Goal: Transaction & Acquisition: Purchase product/service

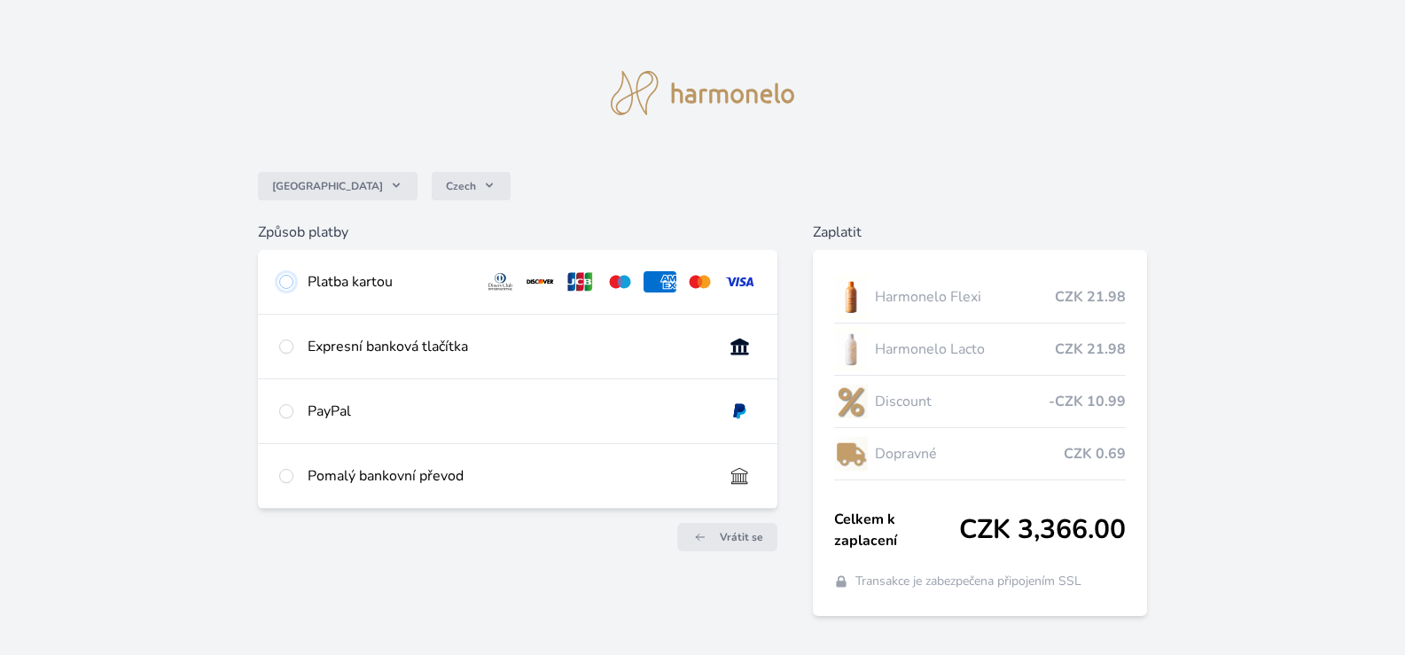
click at [288, 282] on input "radio" at bounding box center [286, 282] width 14 height 14
radio input "true"
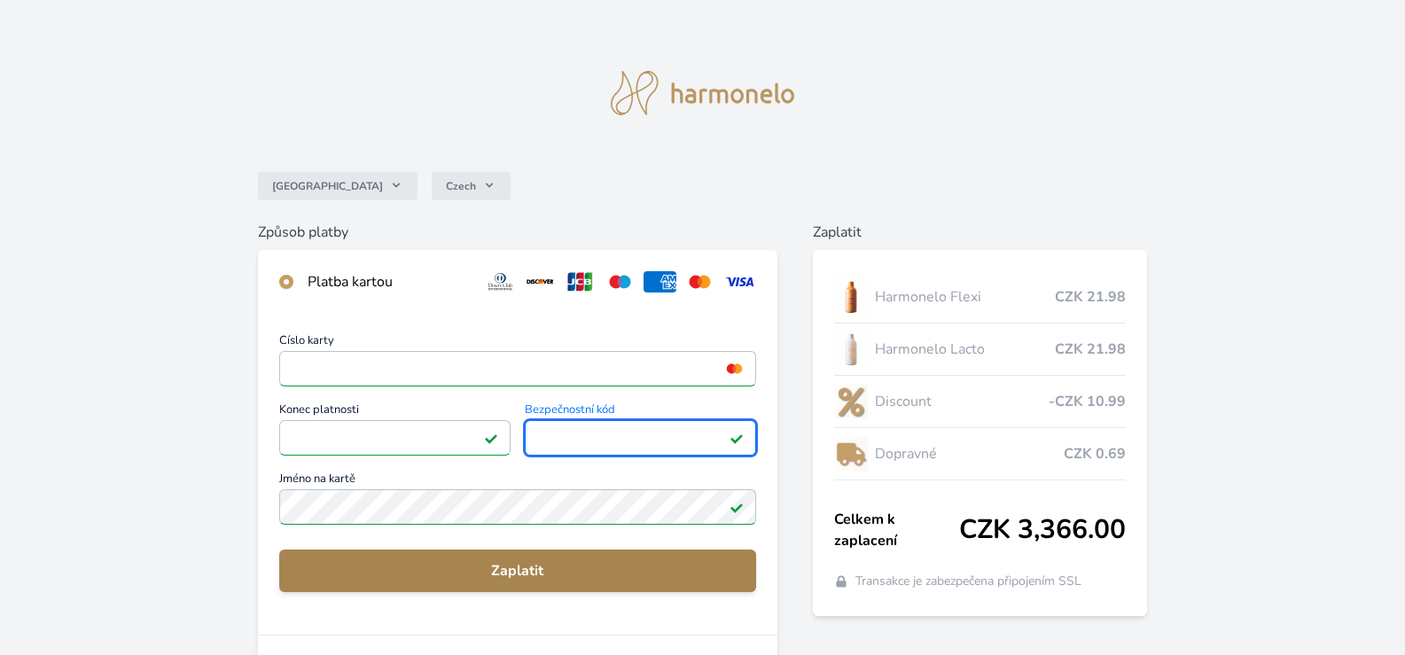
click at [536, 569] on span "Zaplatit" at bounding box center [517, 570] width 449 height 21
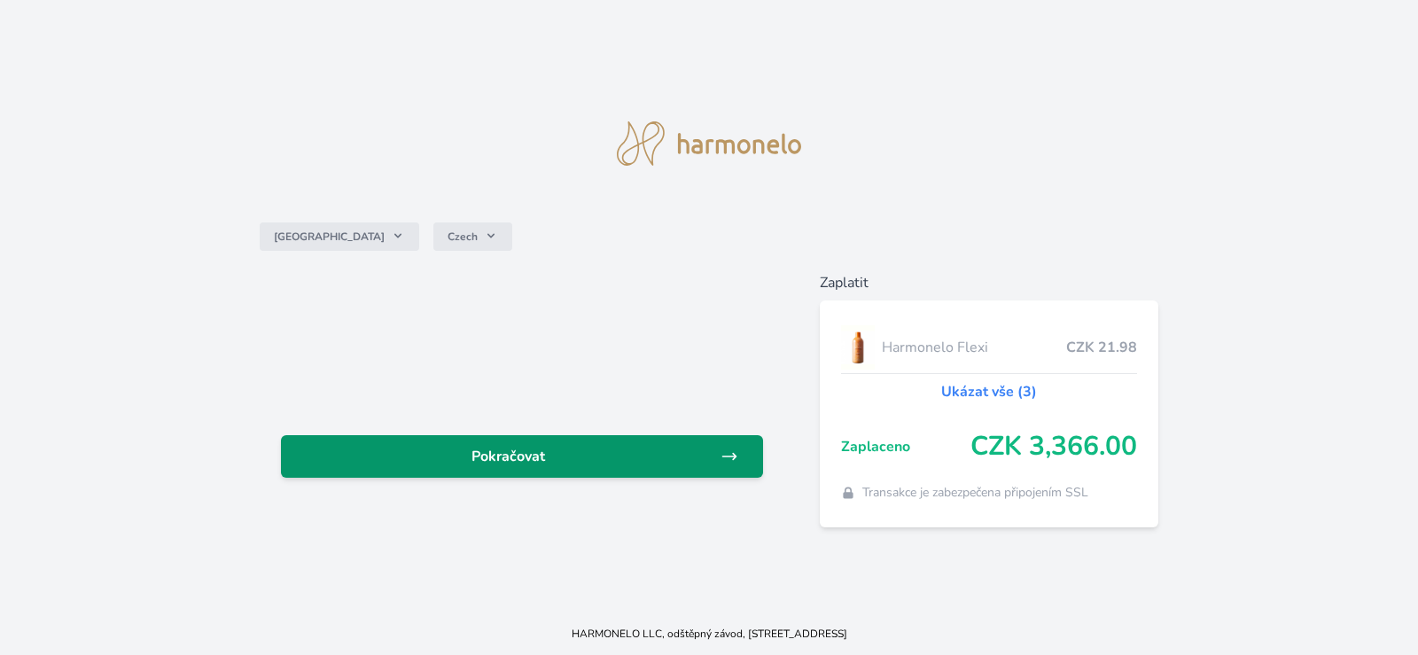
click at [513, 456] on span "Pokračovat" at bounding box center [507, 456] width 425 height 21
